Goal: Information Seeking & Learning: Learn about a topic

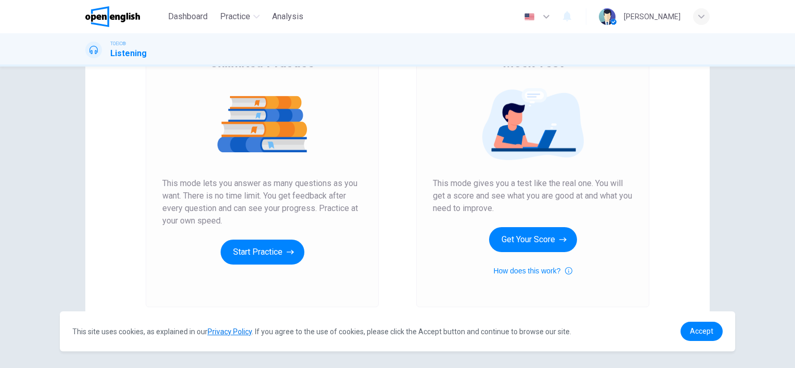
scroll to position [135, 0]
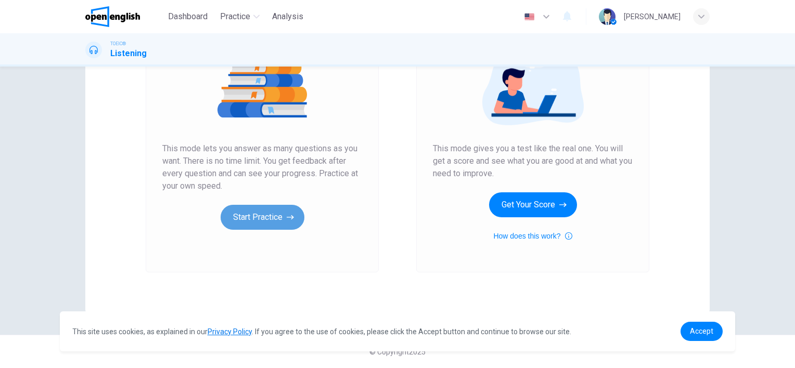
click at [283, 224] on button "Start Practice" at bounding box center [263, 217] width 84 height 25
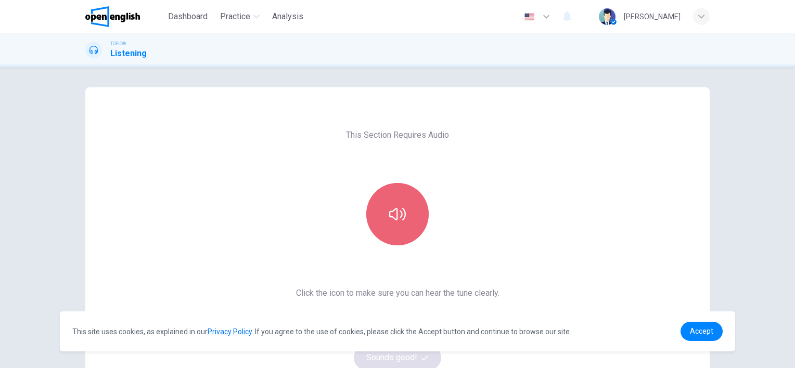
click at [395, 217] on icon "button" at bounding box center [397, 214] width 17 height 17
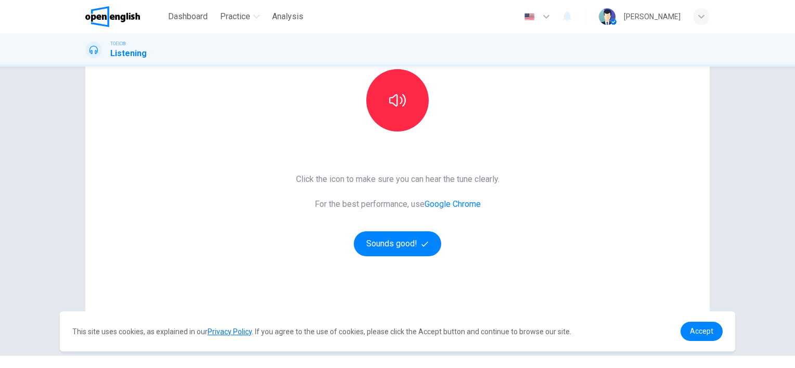
scroll to position [135, 0]
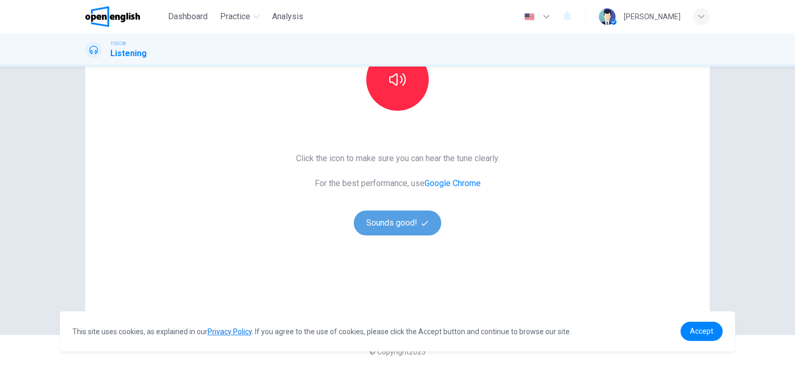
click at [398, 225] on button "Sounds good!" at bounding box center [397, 223] width 87 height 25
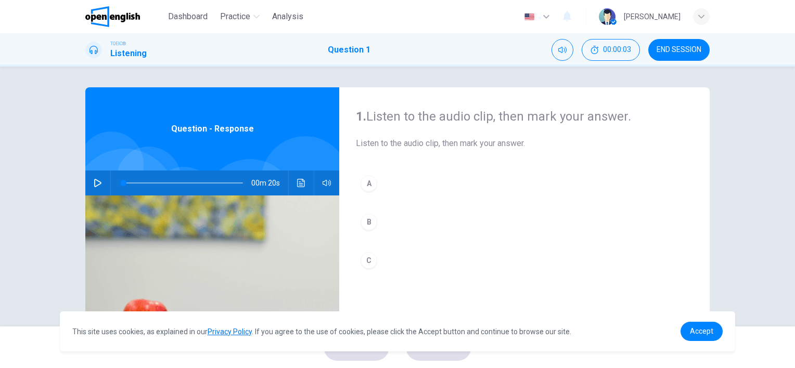
scroll to position [1, 0]
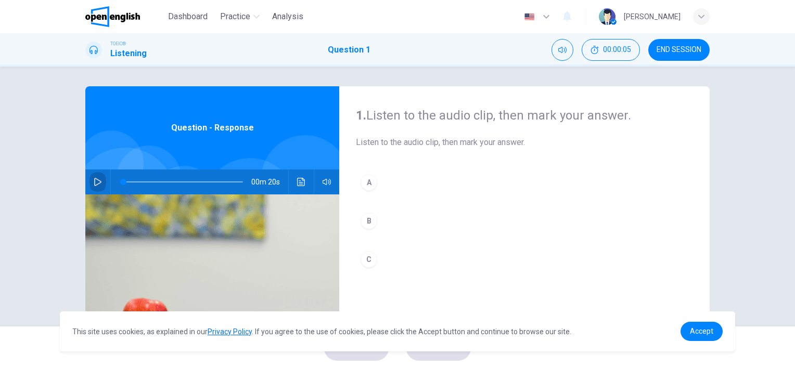
click at [94, 178] on icon "button" at bounding box center [98, 182] width 8 height 8
click at [368, 222] on div "B" at bounding box center [369, 221] width 17 height 17
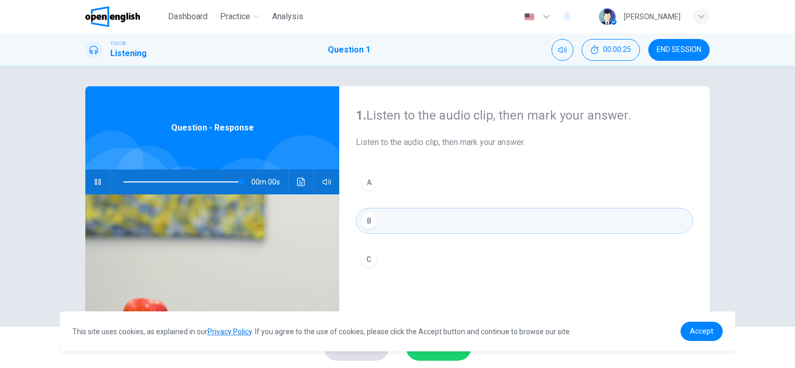
type input "*"
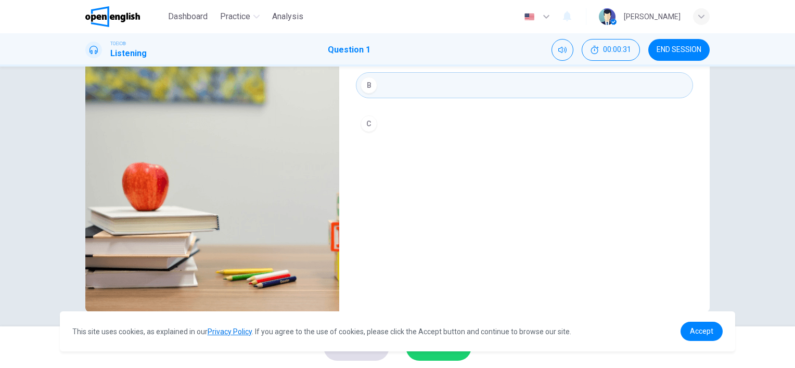
scroll to position [143, 0]
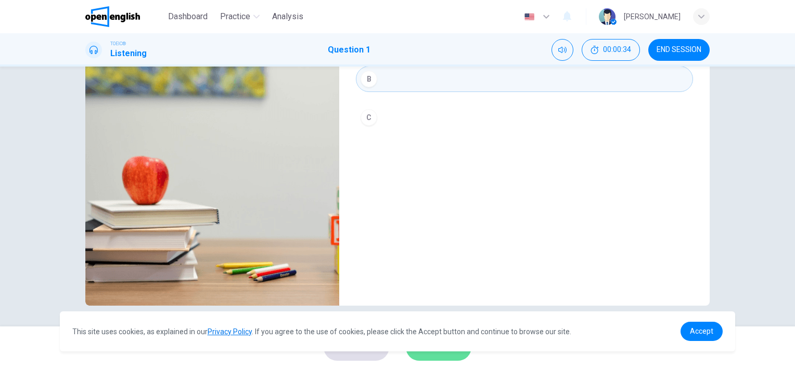
click at [438, 360] on button "SUBMIT" at bounding box center [439, 347] width 66 height 27
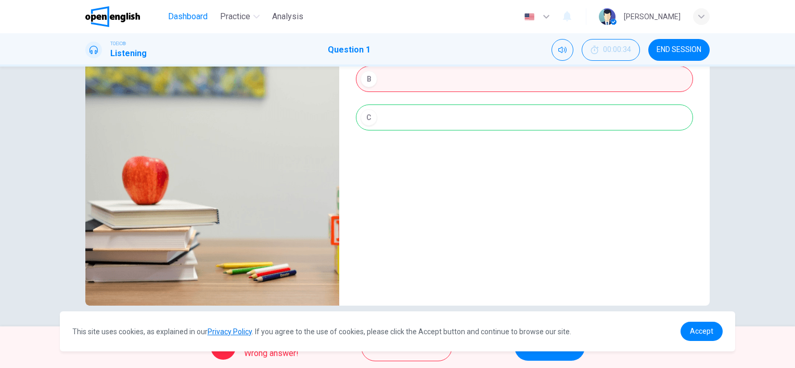
click at [198, 17] on span "Dashboard" at bounding box center [188, 16] width 40 height 12
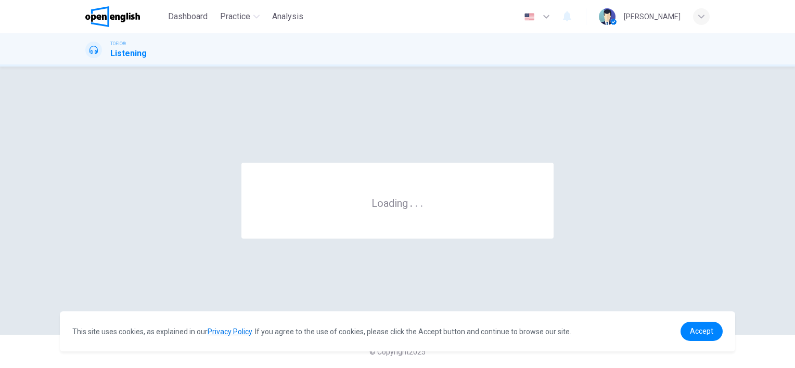
scroll to position [0, 0]
